Goal: Transaction & Acquisition: Purchase product/service

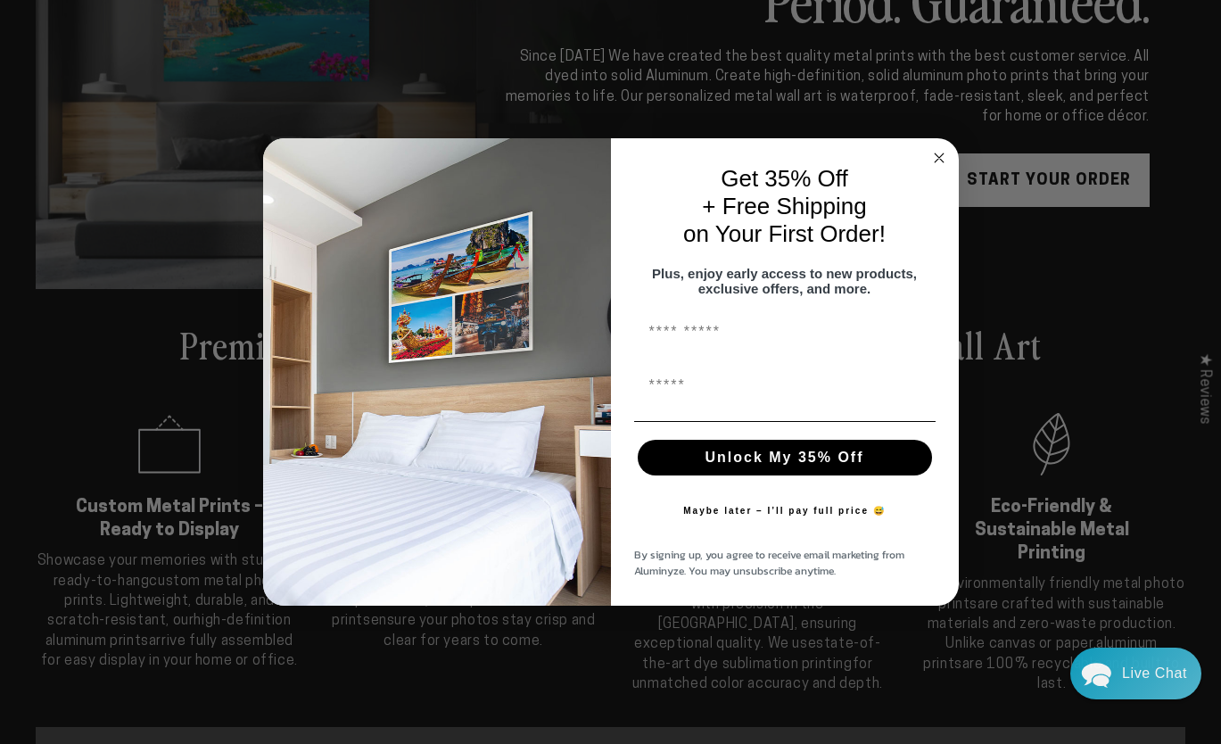
scroll to position [242, 0]
click at [938, 150] on circle "Close dialog" at bounding box center [938, 158] width 21 height 21
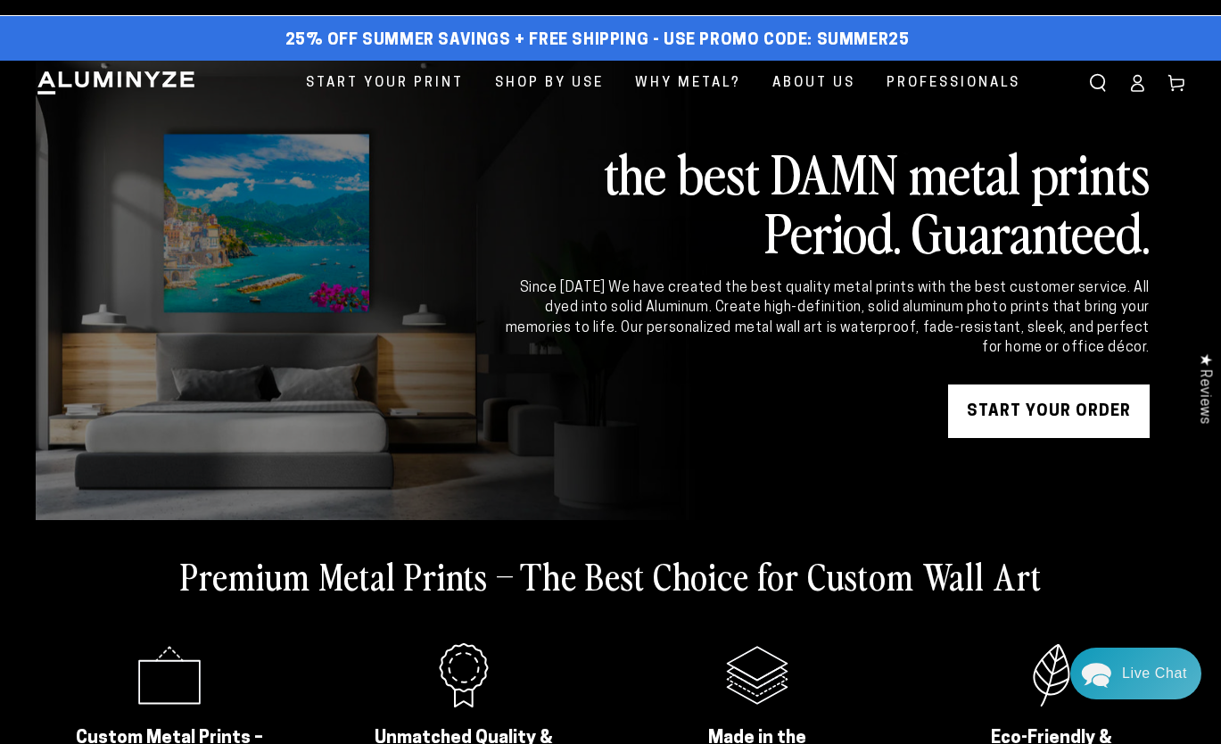
scroll to position [0, 0]
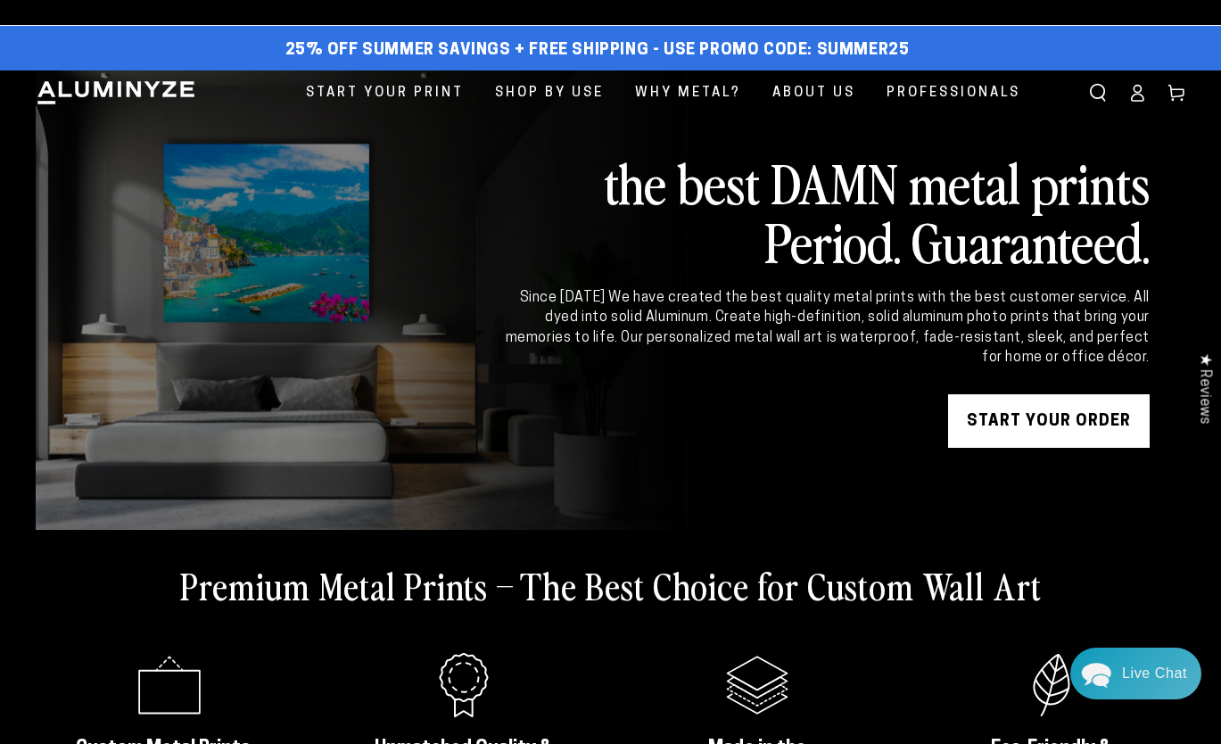
click at [414, 91] on span "Start Your Print" at bounding box center [385, 93] width 158 height 24
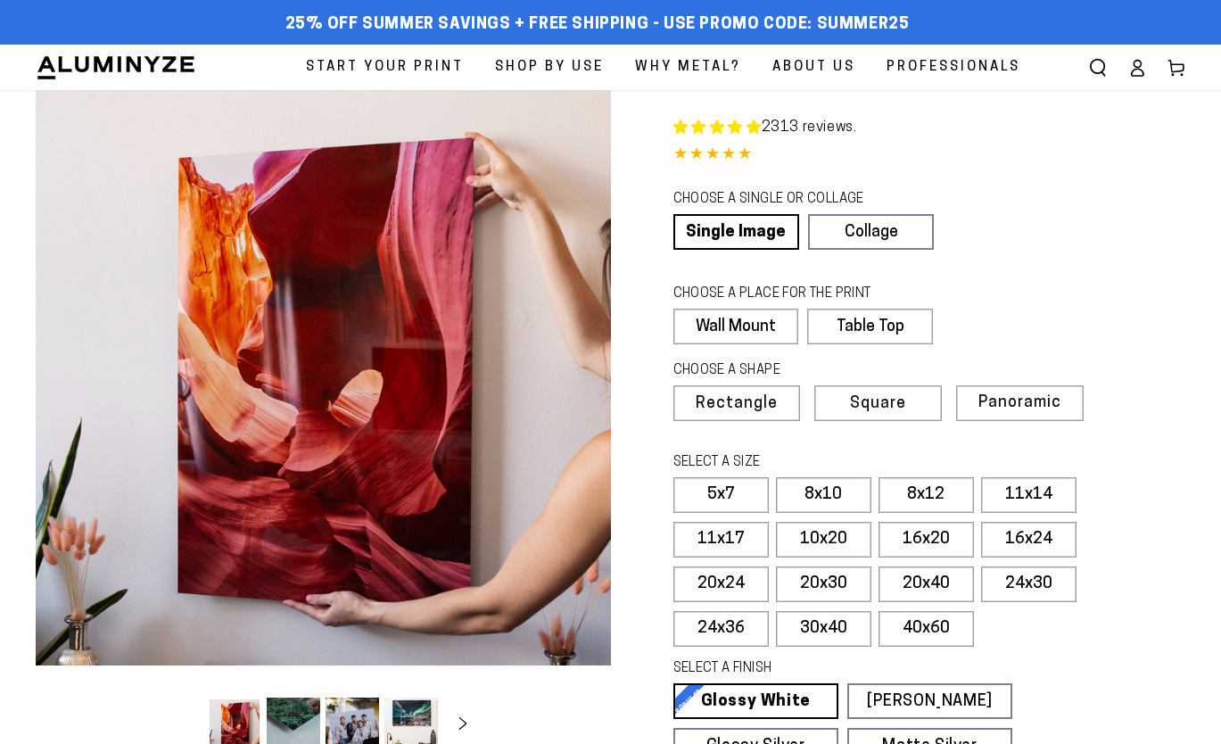
select select "**********"
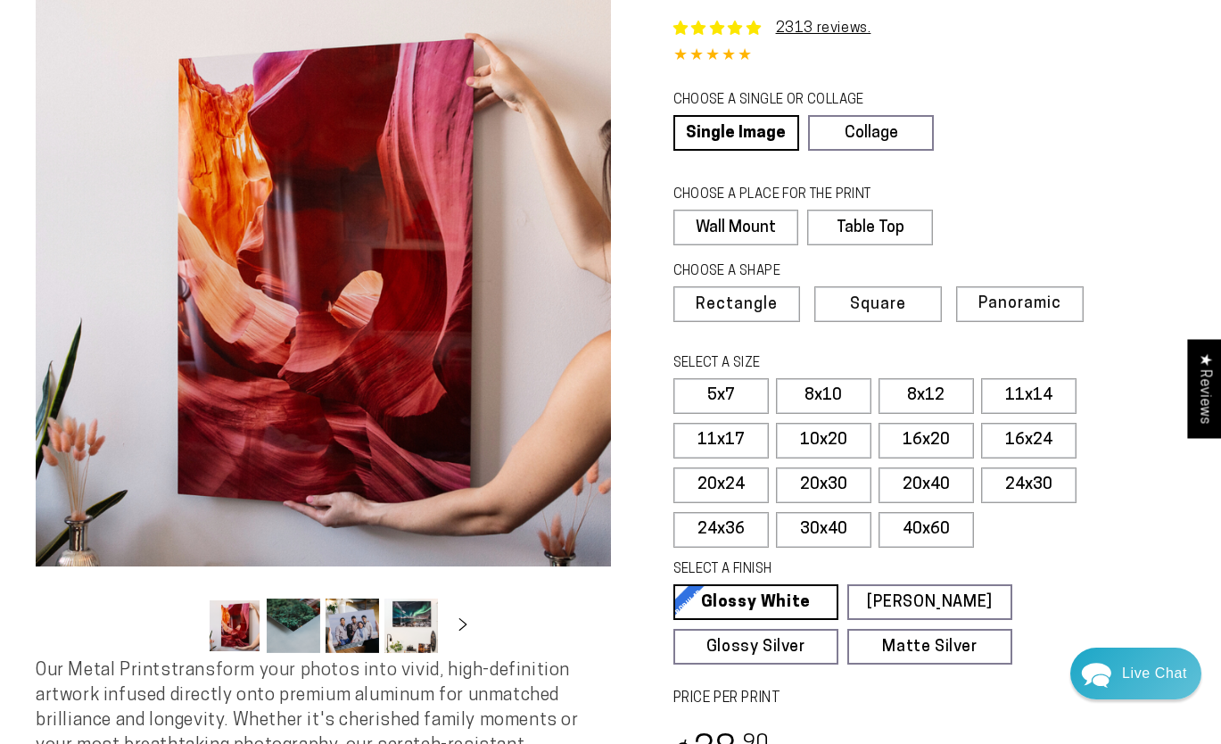
scroll to position [102, 0]
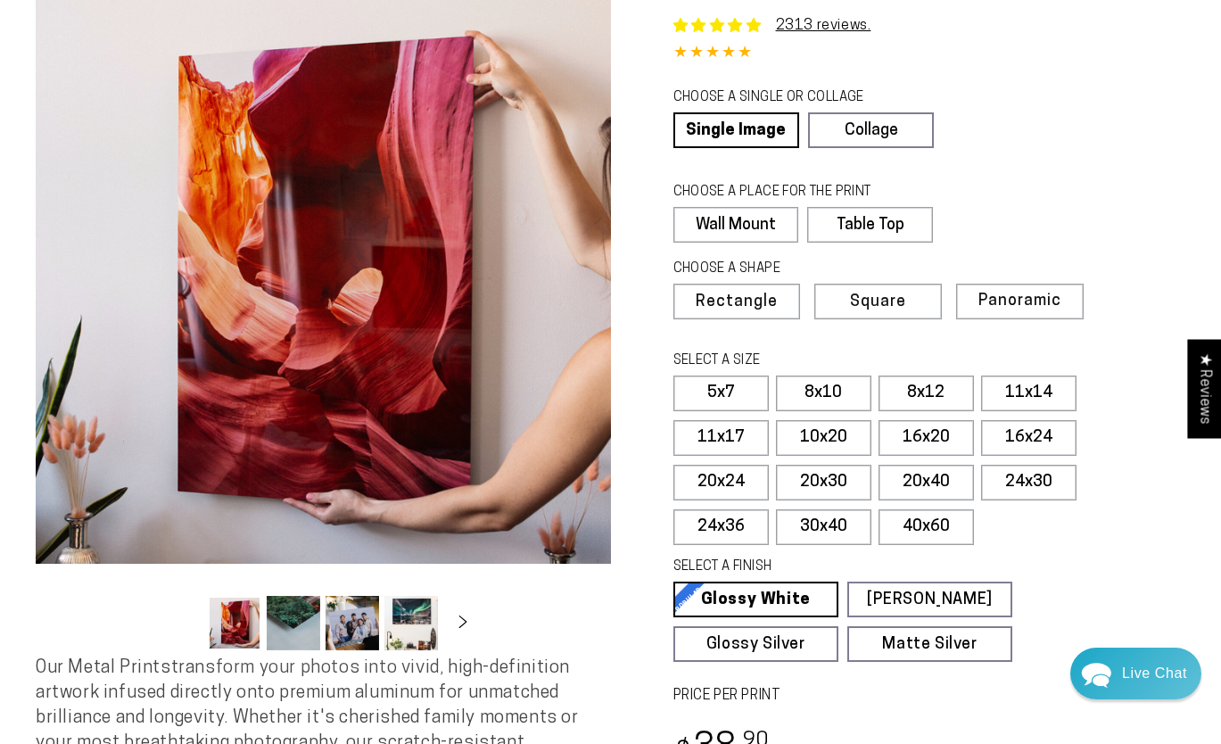
click at [838, 433] on label "10x20" at bounding box center [823, 438] width 95 height 36
click at [755, 124] on link "Single Image" at bounding box center [734, 130] width 122 height 36
click at [762, 227] on label "Wall Mount" at bounding box center [736, 225] width 126 height 36
click at [740, 218] on label "Wall Mount" at bounding box center [736, 225] width 126 height 36
click at [1065, 307] on label "Panoramic" at bounding box center [1020, 302] width 128 height 36
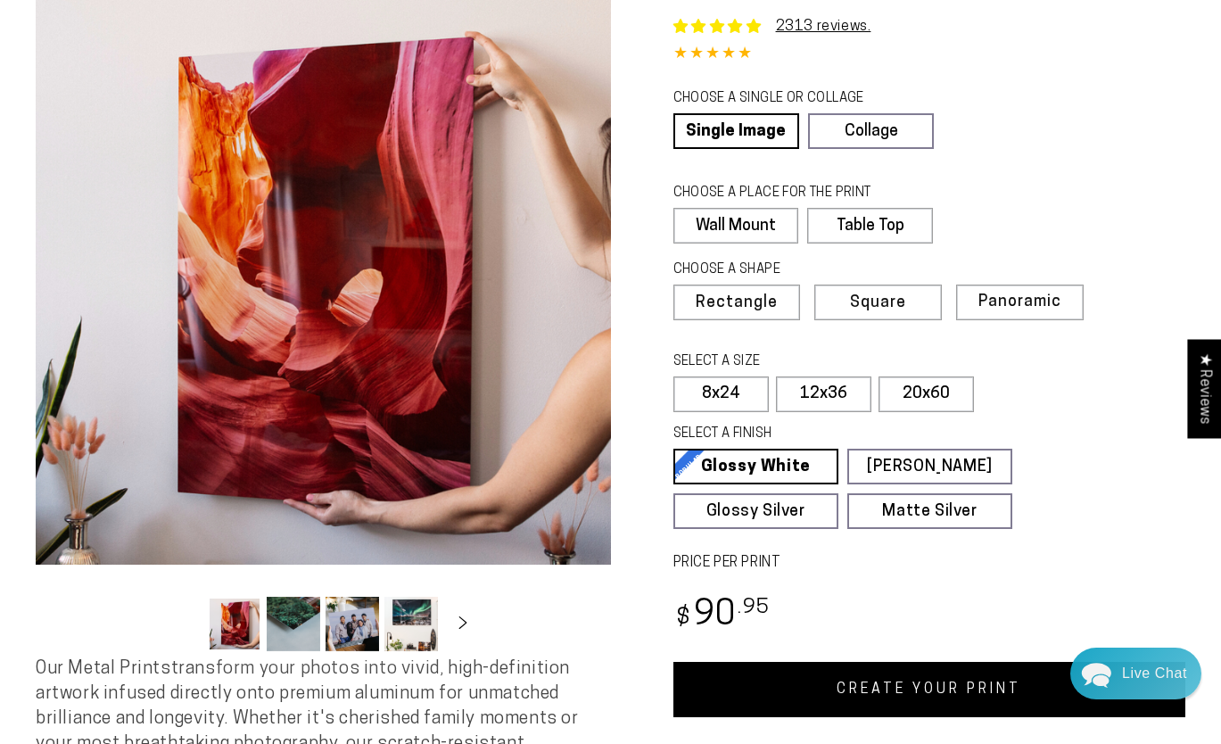
scroll to position [99, 0]
